Goal: Task Accomplishment & Management: Manage account settings

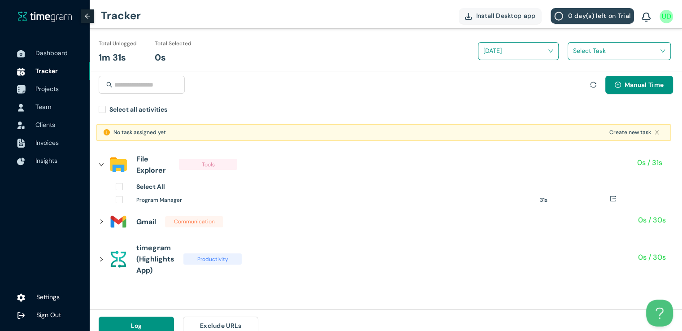
click at [41, 88] on span "Projects" at bounding box center [46, 89] width 23 height 8
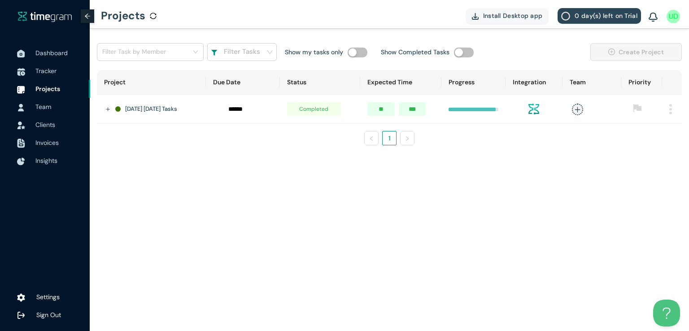
click at [671, 106] on img at bounding box center [670, 109] width 3 height 10
click at [650, 154] on span "Delete" at bounding box center [659, 150] width 19 height 10
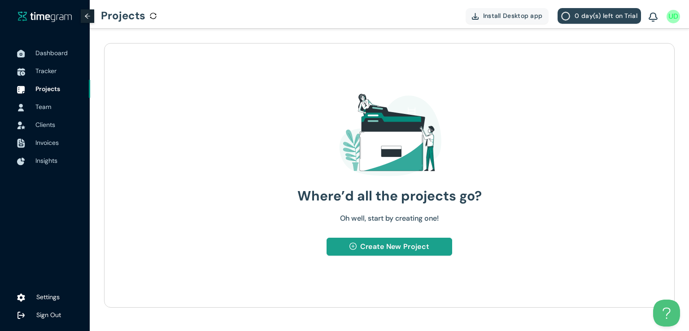
click at [363, 247] on span "Create New Project" at bounding box center [394, 246] width 69 height 11
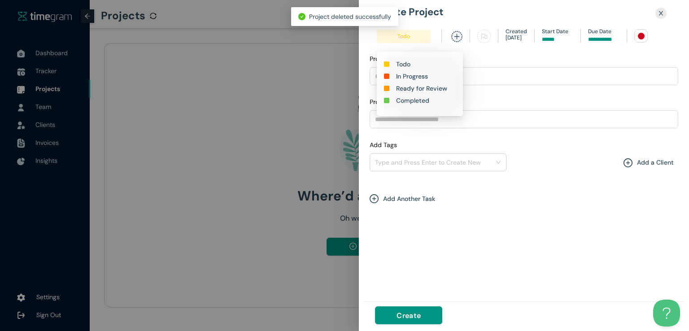
click at [404, 75] on h1 "In Progress" at bounding box center [412, 76] width 32 height 10
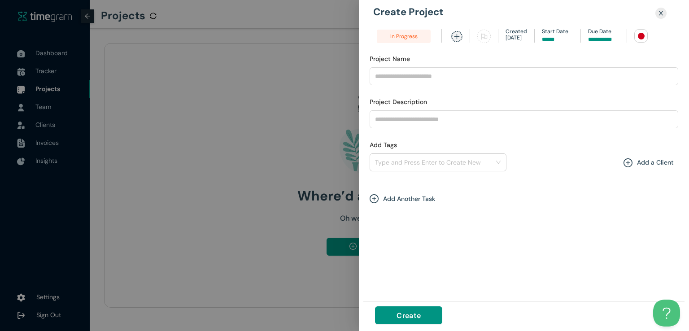
click at [598, 36] on input at bounding box center [603, 39] width 31 height 9
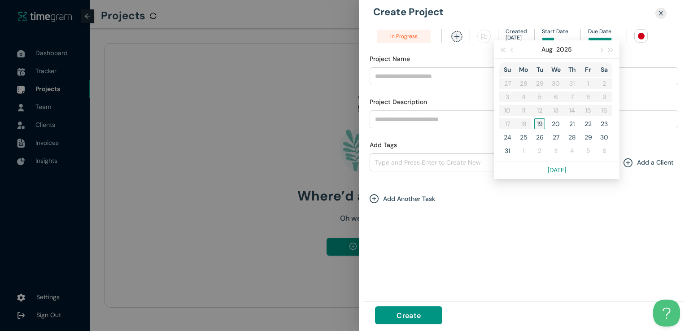
type input "******"
click at [535, 126] on div "19" at bounding box center [539, 123] width 11 height 11
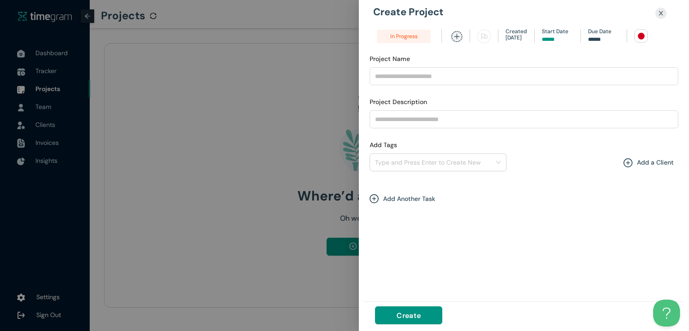
click at [640, 34] on div at bounding box center [641, 36] width 7 height 7
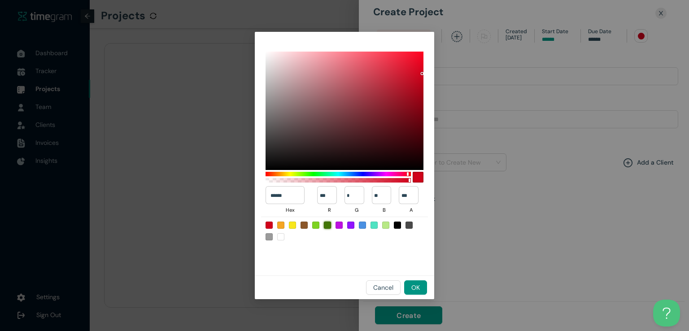
click at [326, 224] on div at bounding box center [327, 225] width 7 height 7
type input "******"
type input "**"
type input "***"
type input "*"
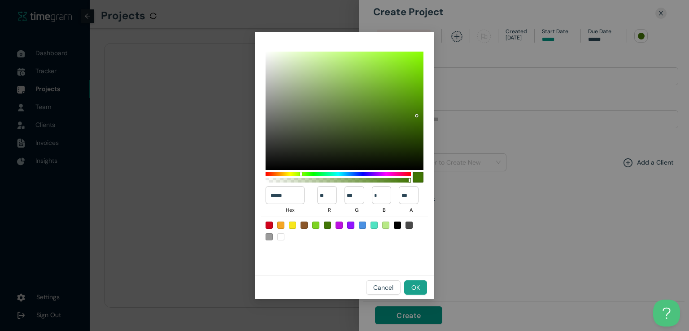
click at [416, 289] on span "OK" at bounding box center [415, 288] width 9 height 10
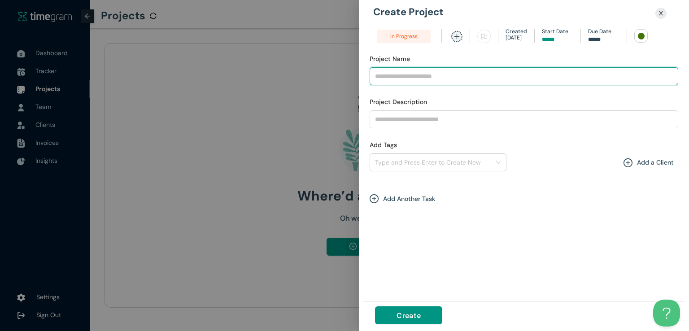
click at [422, 79] on input "Project Name" at bounding box center [524, 76] width 309 height 18
type input "**********"
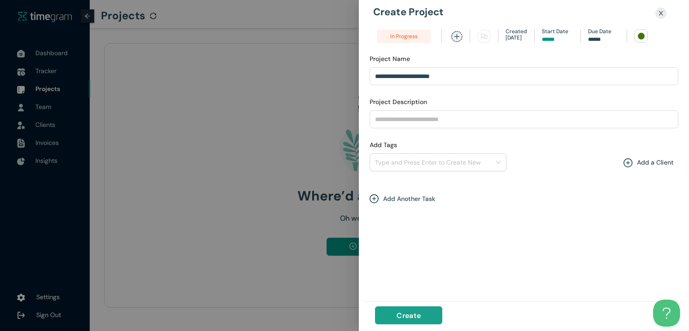
click at [412, 311] on span "Create" at bounding box center [409, 315] width 24 height 11
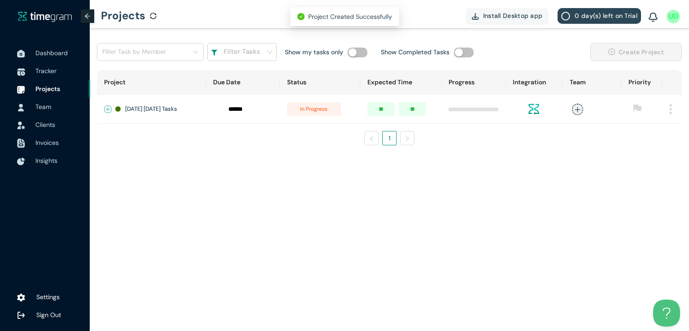
click at [105, 107] on button "Expand row" at bounding box center [108, 109] width 7 height 7
click at [149, 144] on td "+ New Task" at bounding box center [152, 136] width 111 height 24
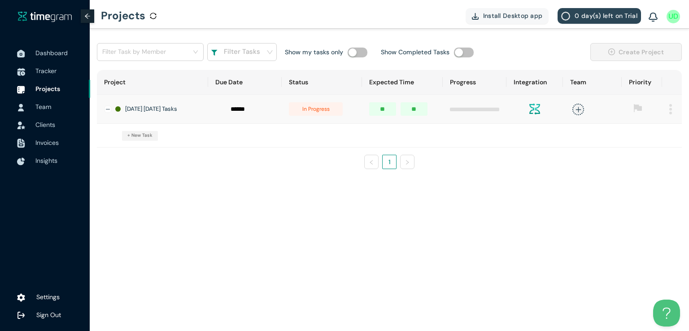
click at [143, 139] on span "+ New Task" at bounding box center [139, 135] width 25 height 7
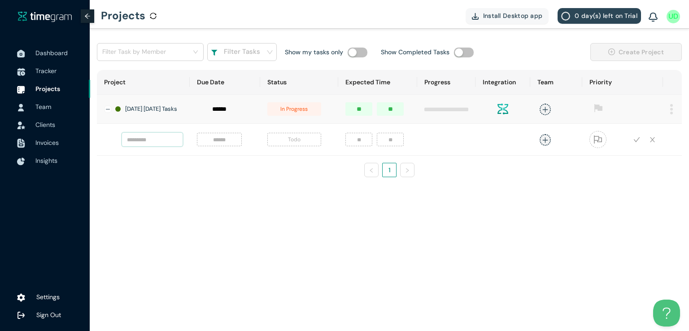
click at [140, 142] on input "text" at bounding box center [152, 139] width 61 height 13
type input "**********"
click at [229, 142] on input at bounding box center [219, 140] width 34 height 10
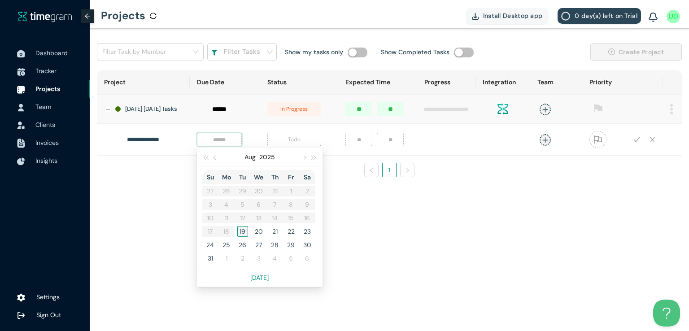
type input "******"
click at [245, 236] on div "19" at bounding box center [242, 231] width 11 height 11
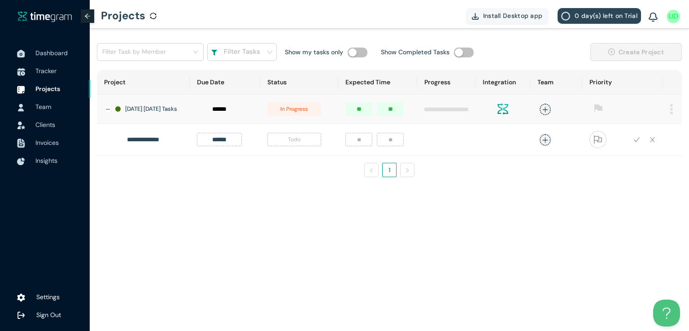
click at [296, 143] on span "Todo" at bounding box center [294, 139] width 54 height 13
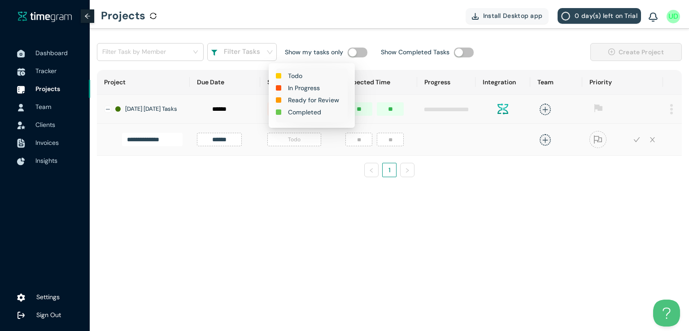
click at [304, 87] on h1 "In Progress" at bounding box center [304, 88] width 32 height 10
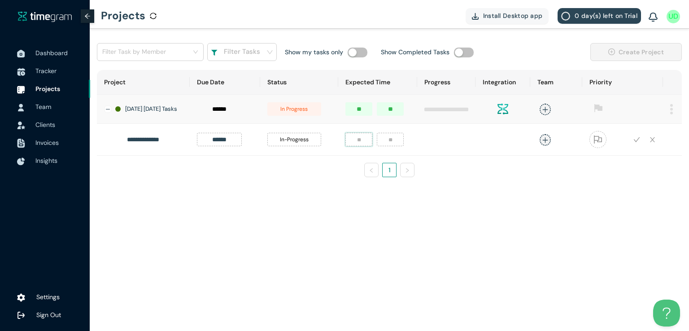
click at [359, 146] on input "number" at bounding box center [358, 139] width 27 height 13
type input "*"
type input "**"
click at [546, 143] on icon "plus" at bounding box center [545, 140] width 7 height 7
click at [463, 202] on div "Umer Dar" at bounding box center [478, 203] width 69 height 9
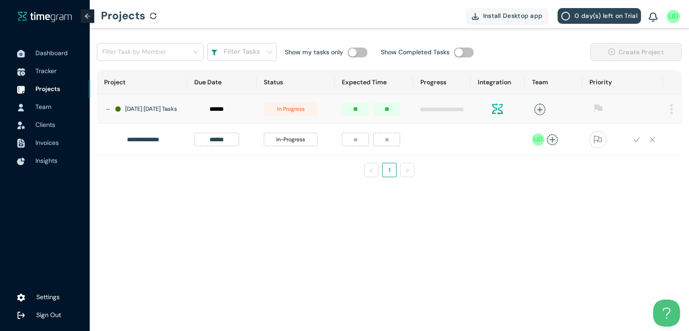
click at [619, 191] on div "**********" at bounding box center [389, 114] width 599 height 170
click at [635, 143] on icon "check" at bounding box center [637, 139] width 7 height 7
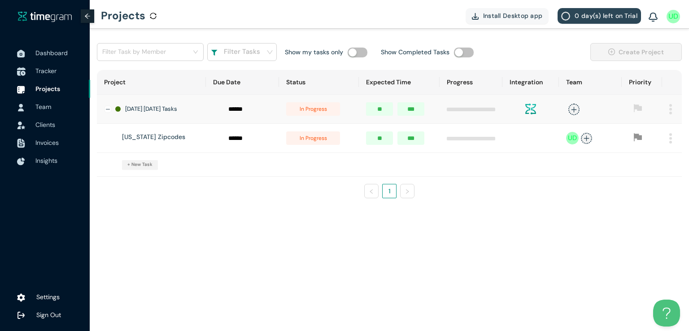
click at [40, 71] on span "Tracker" at bounding box center [45, 71] width 21 height 8
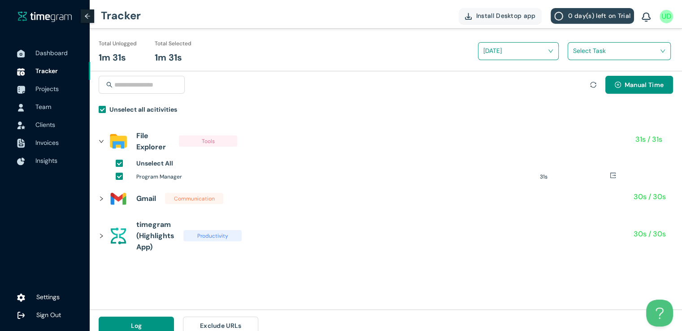
click at [580, 45] on input "search" at bounding box center [616, 50] width 86 height 13
click at [575, 78] on div "[US_STATE] Zipcodes" at bounding box center [619, 84] width 102 height 14
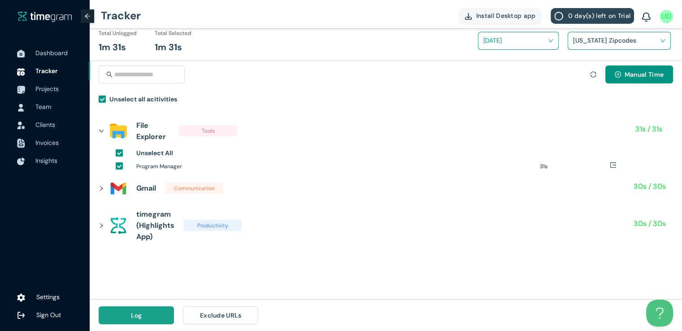
click at [158, 315] on button "Log" at bounding box center [136, 315] width 75 height 18
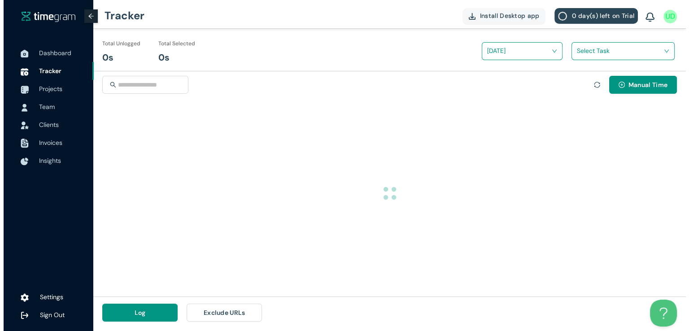
scroll to position [0, 0]
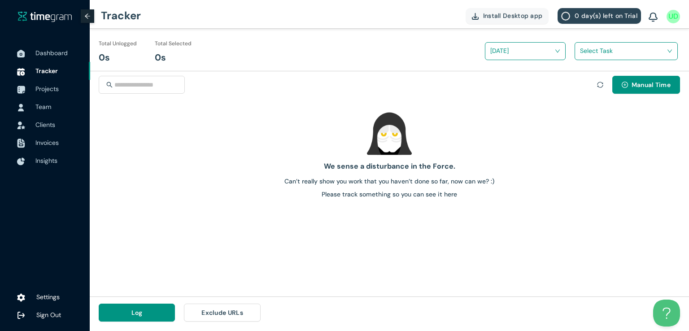
click at [579, 51] on div "Select Task" at bounding box center [626, 51] width 102 height 14
click at [529, 153] on div at bounding box center [389, 133] width 592 height 45
click at [648, 83] on span "Manual Time" at bounding box center [651, 85] width 39 height 10
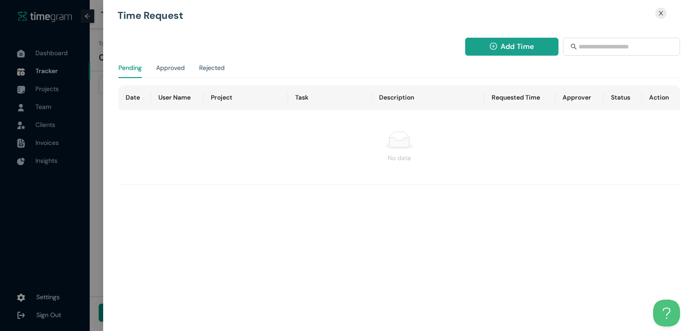
click at [486, 44] on button "Add Time" at bounding box center [512, 47] width 94 height 18
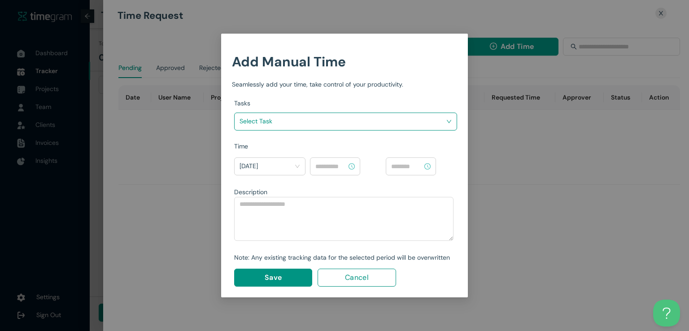
click at [374, 121] on input "search" at bounding box center [343, 120] width 206 height 13
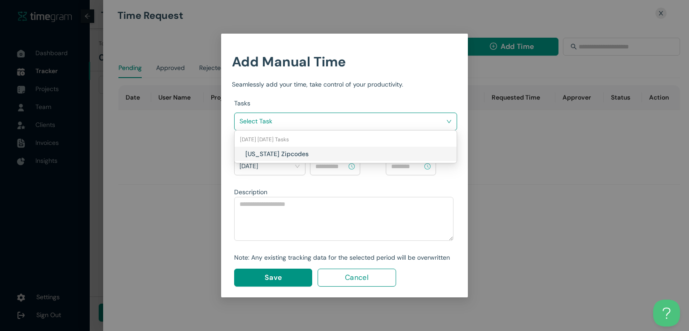
click at [323, 160] on div "[US_STATE] Zipcodes" at bounding box center [346, 154] width 222 height 14
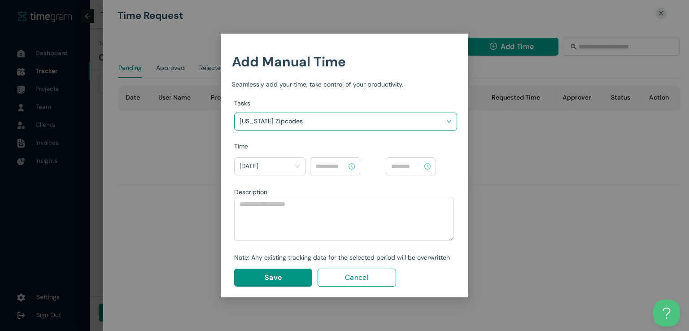
click at [328, 165] on input at bounding box center [330, 167] width 31 height 10
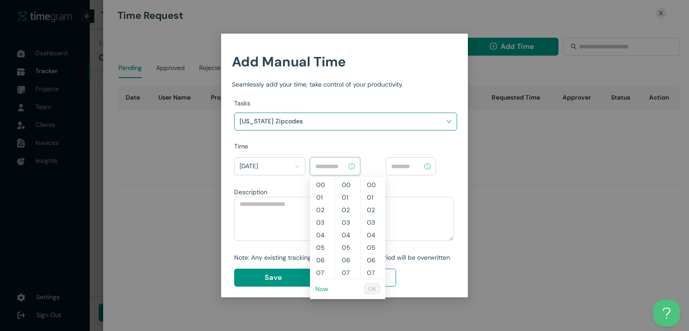
click at [322, 291] on link "Now" at bounding box center [321, 289] width 13 height 8
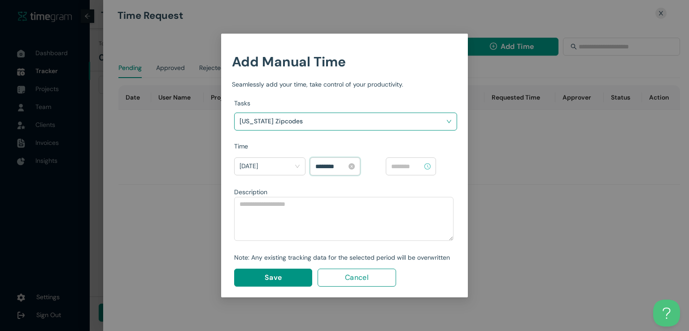
scroll to position [666, 0]
click at [321, 164] on input "********" at bounding box center [330, 167] width 31 height 10
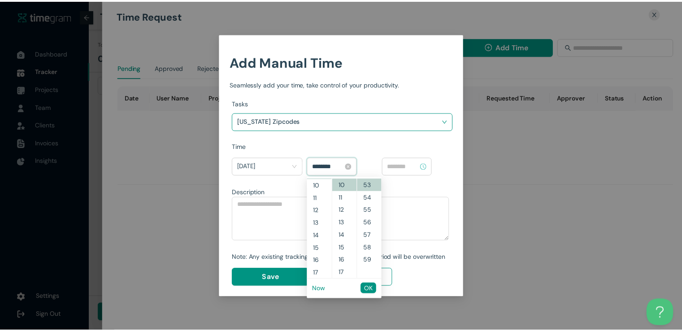
scroll to position [113, 0]
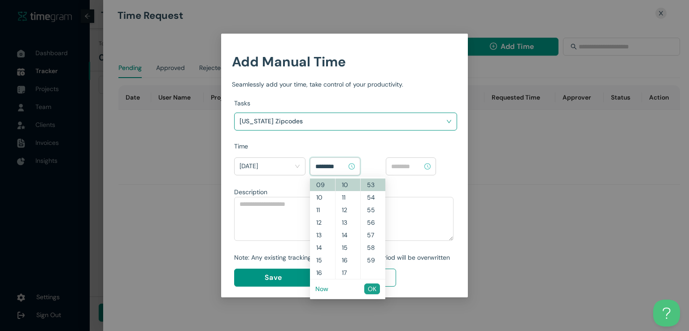
click at [373, 289] on span "OK" at bounding box center [372, 289] width 9 height 10
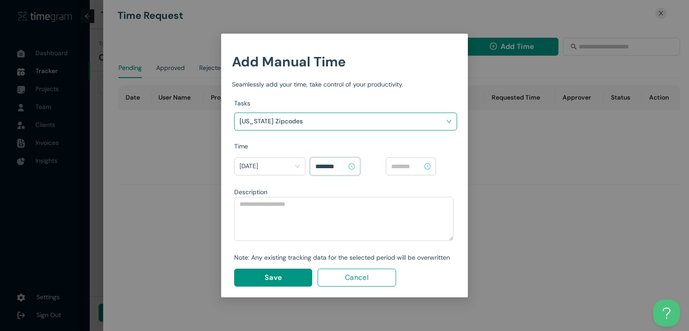
type input "********"
click at [407, 166] on input at bounding box center [406, 167] width 31 height 10
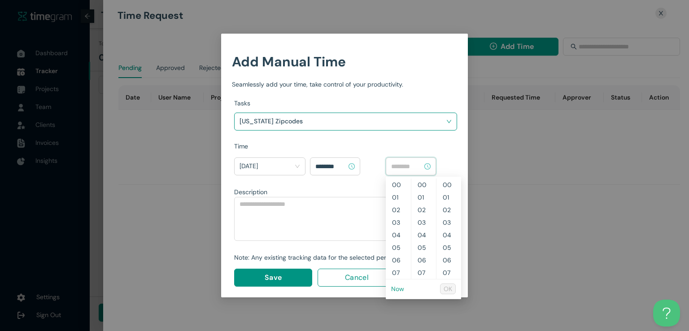
click at [398, 291] on link "Now" at bounding box center [397, 289] width 13 height 8
type input "********"
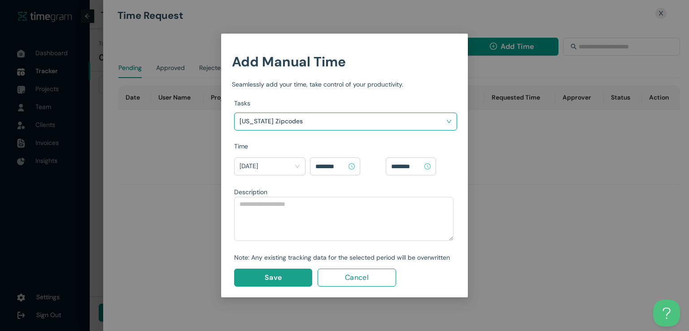
click at [283, 272] on button "Save" at bounding box center [273, 278] width 78 height 18
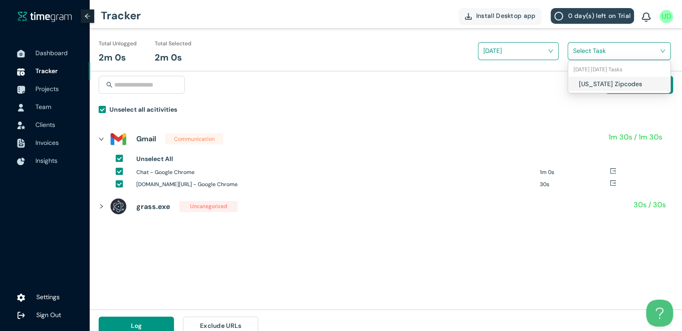
click at [581, 58] on span at bounding box center [616, 51] width 86 height 14
click at [578, 83] on div "[US_STATE] Zipcodes" at bounding box center [619, 84] width 102 height 14
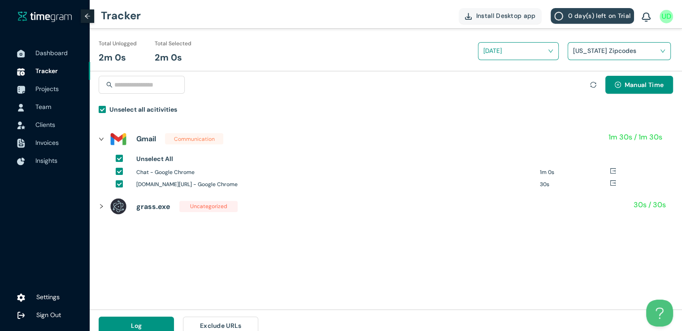
scroll to position [10, 0]
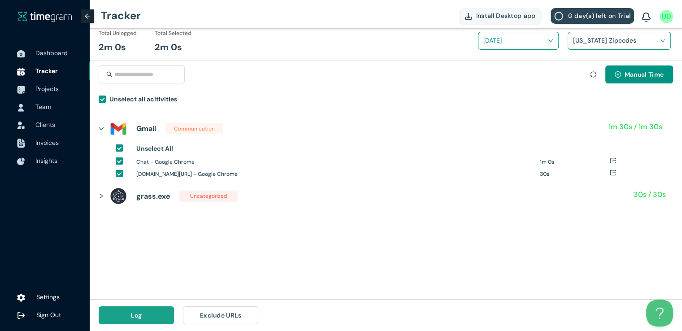
click at [136, 318] on span "Log" at bounding box center [136, 315] width 11 height 10
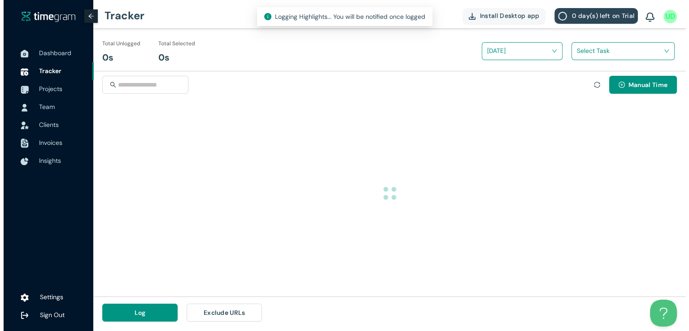
scroll to position [0, 0]
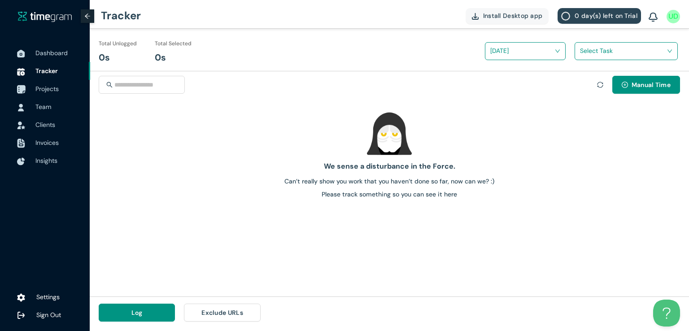
click at [42, 88] on span "Projects" at bounding box center [46, 89] width 23 height 8
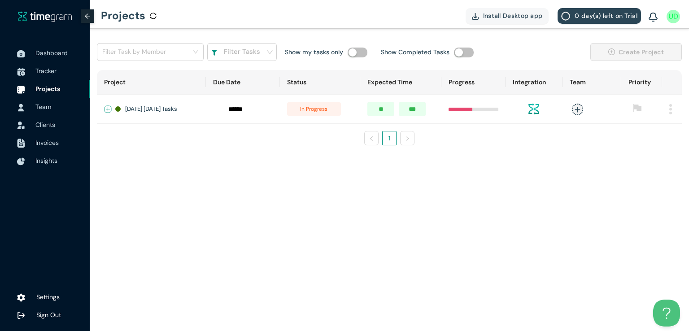
click at [107, 106] on button "Expand row" at bounding box center [108, 109] width 7 height 7
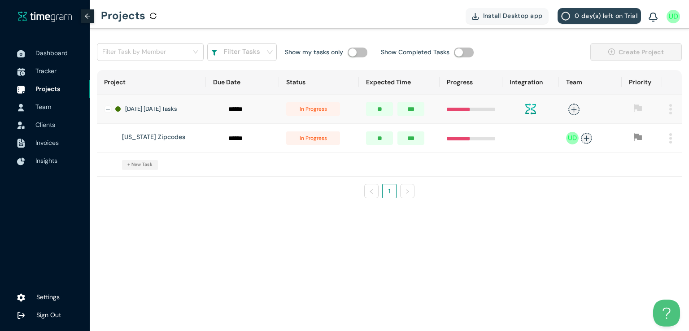
click at [453, 220] on div "Filter Task by Member Filter Tasks Show my tasks only Show Completed Tasks Crea…" at bounding box center [389, 124] width 599 height 191
click at [344, 203] on div "Project Due Date Status Expected Time Progress Integration Team Priority [DATE]…" at bounding box center [389, 138] width 585 height 136
